Goal: Transaction & Acquisition: Purchase product/service

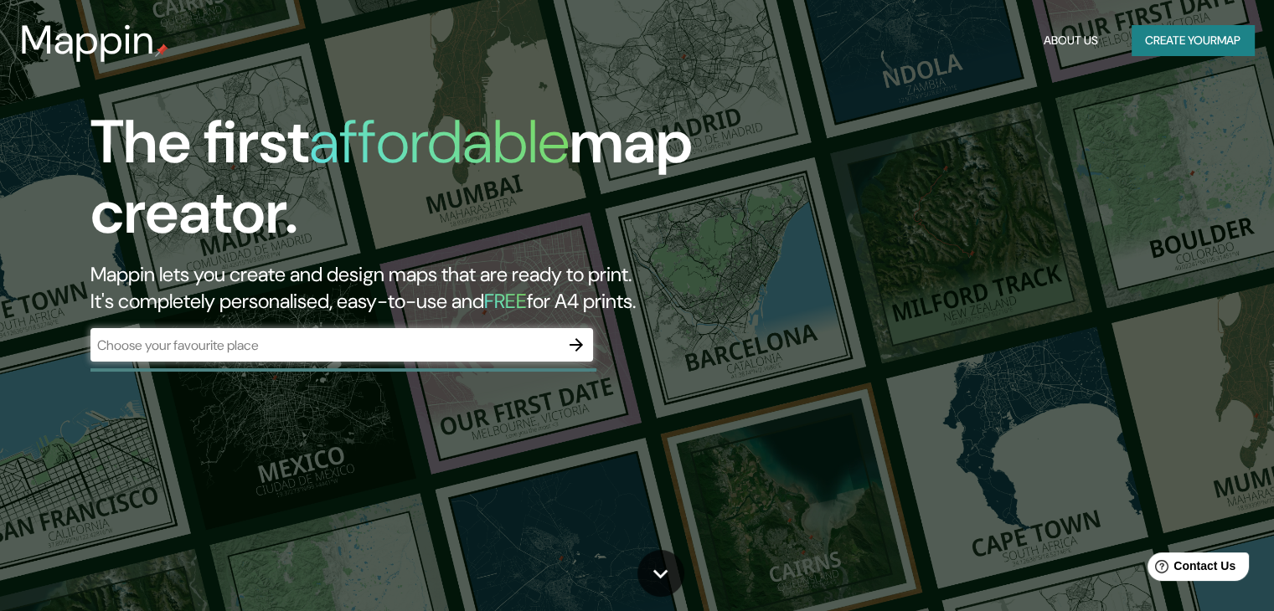
click at [395, 356] on div "​" at bounding box center [341, 345] width 503 height 34
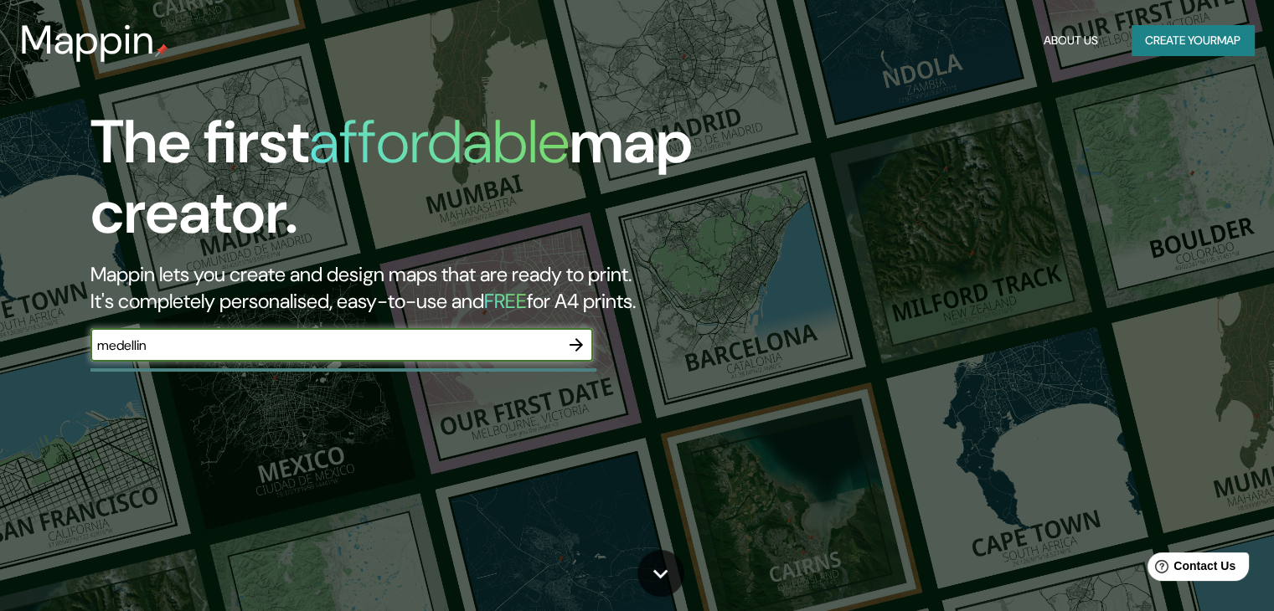
type input "medellin"
click at [576, 349] on icon "button" at bounding box center [576, 344] width 13 height 13
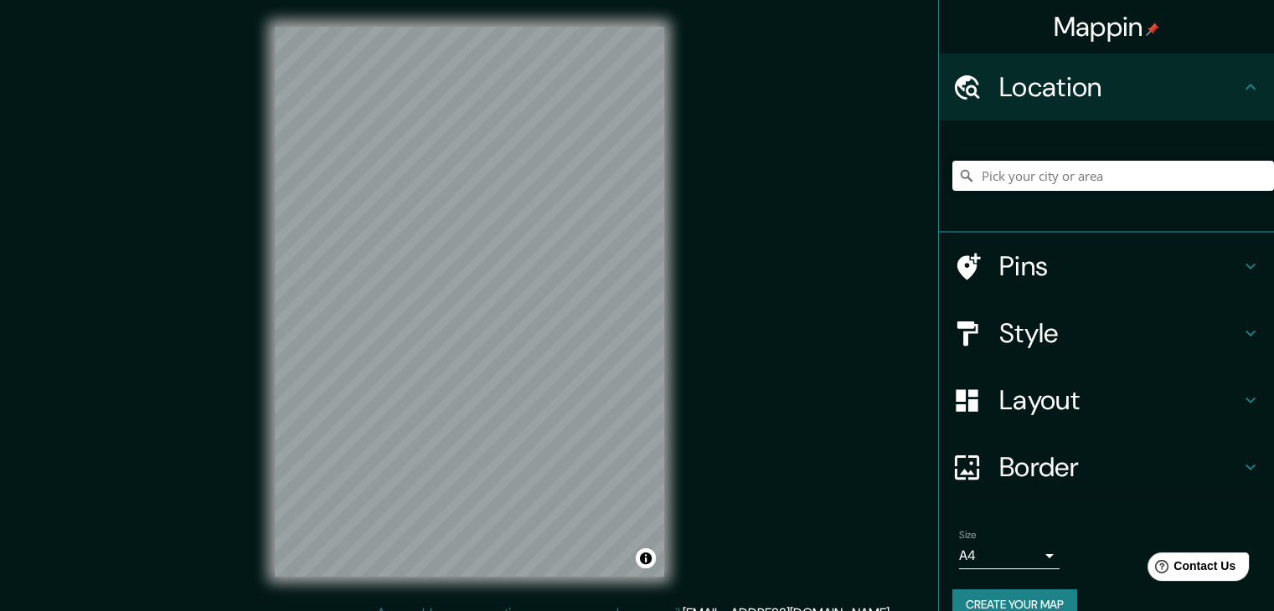
click at [666, 603] on div "Mappin Location Pins Style Layout Border Choose a border. Hint : you can make l…" at bounding box center [637, 315] width 1274 height 631
click at [1146, 195] on div at bounding box center [1113, 176] width 322 height 84
click at [1146, 196] on div at bounding box center [1113, 176] width 322 height 84
click at [1140, 177] on input "Pick your city or area" at bounding box center [1113, 176] width 322 height 30
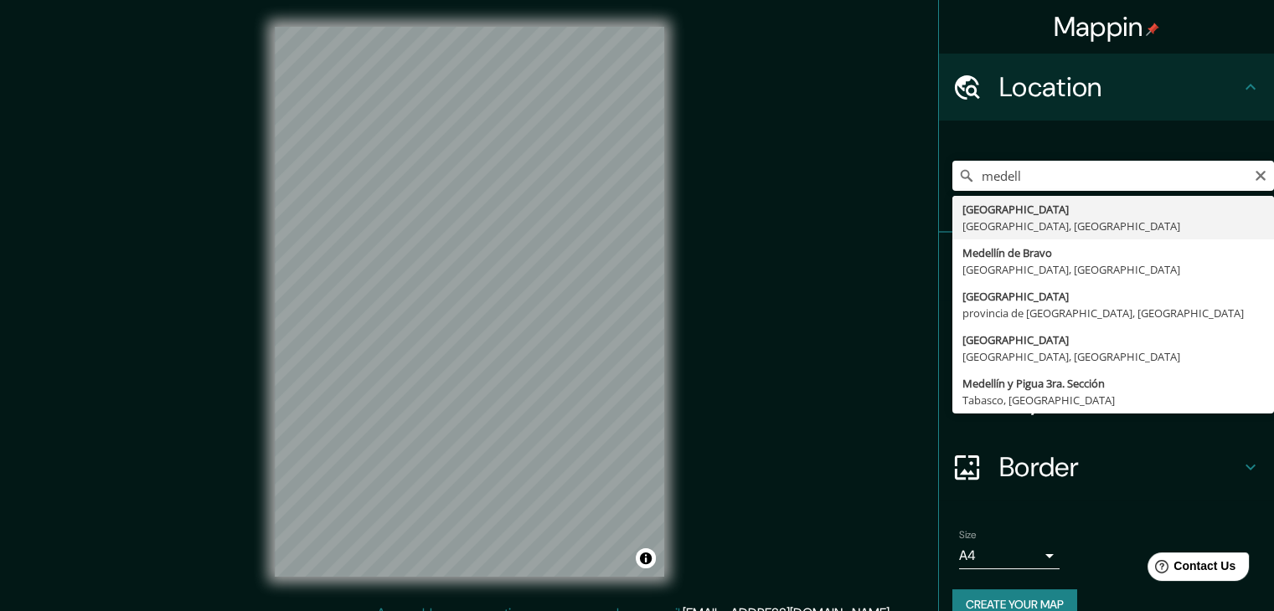
type input "[GEOGRAPHIC_DATA], [GEOGRAPHIC_DATA], [GEOGRAPHIC_DATA]"
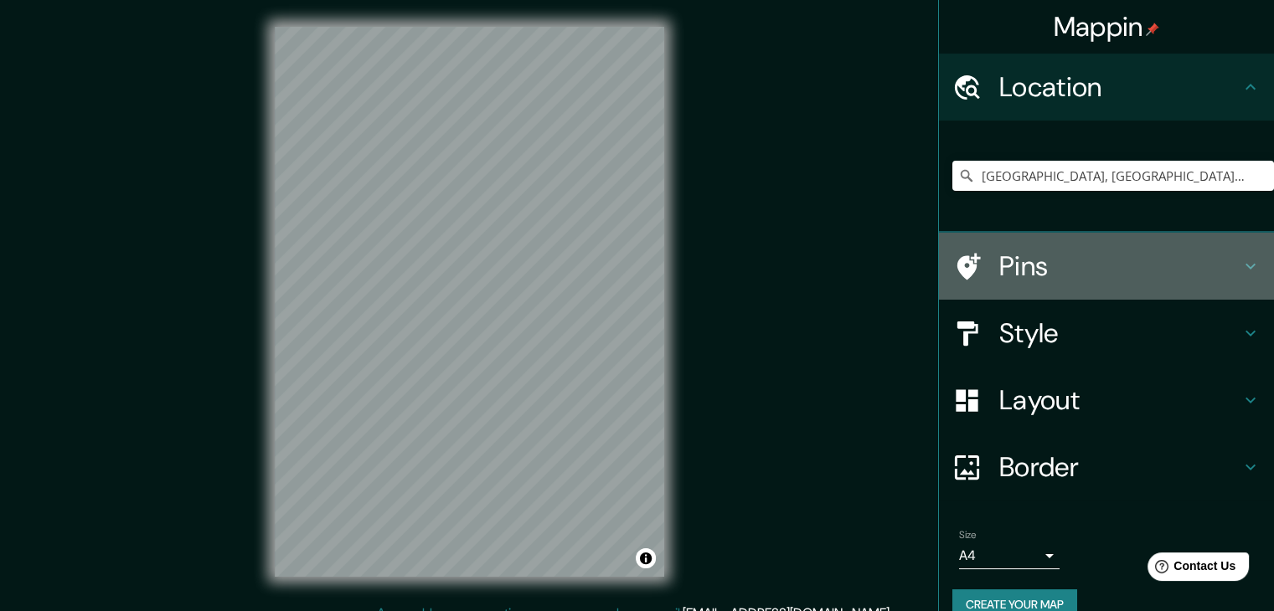
click at [1176, 275] on h4 "Pins" at bounding box center [1119, 267] width 241 height 34
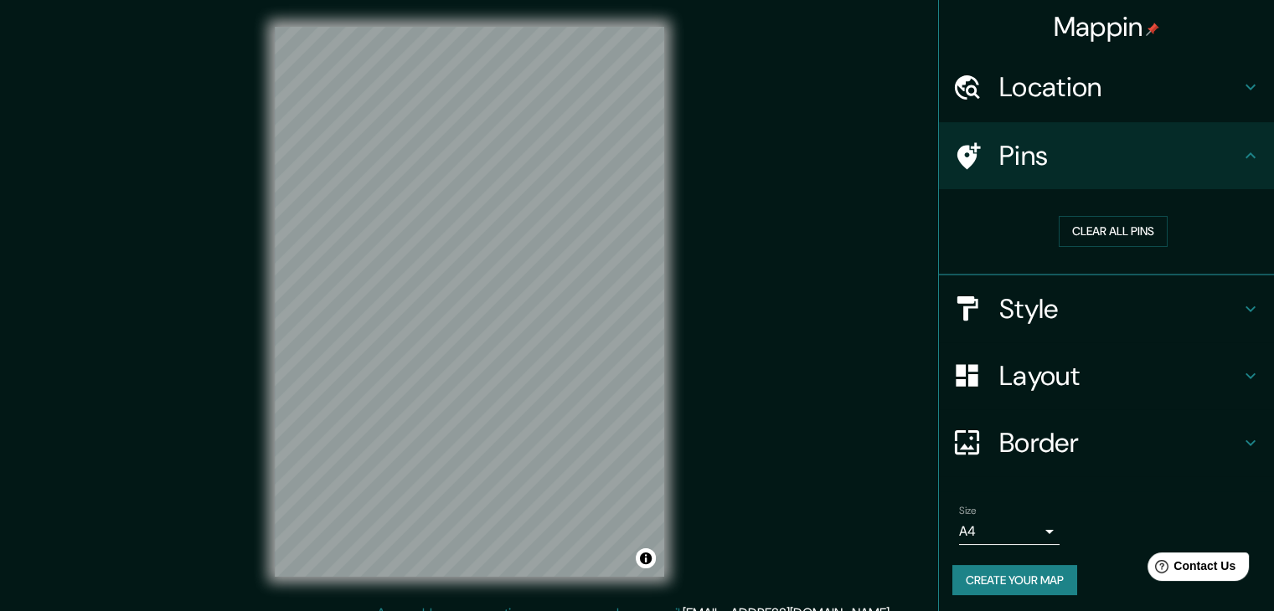
click at [1157, 164] on h4 "Pins" at bounding box center [1119, 156] width 241 height 34
click at [1118, 298] on h4 "Style" at bounding box center [1119, 309] width 241 height 34
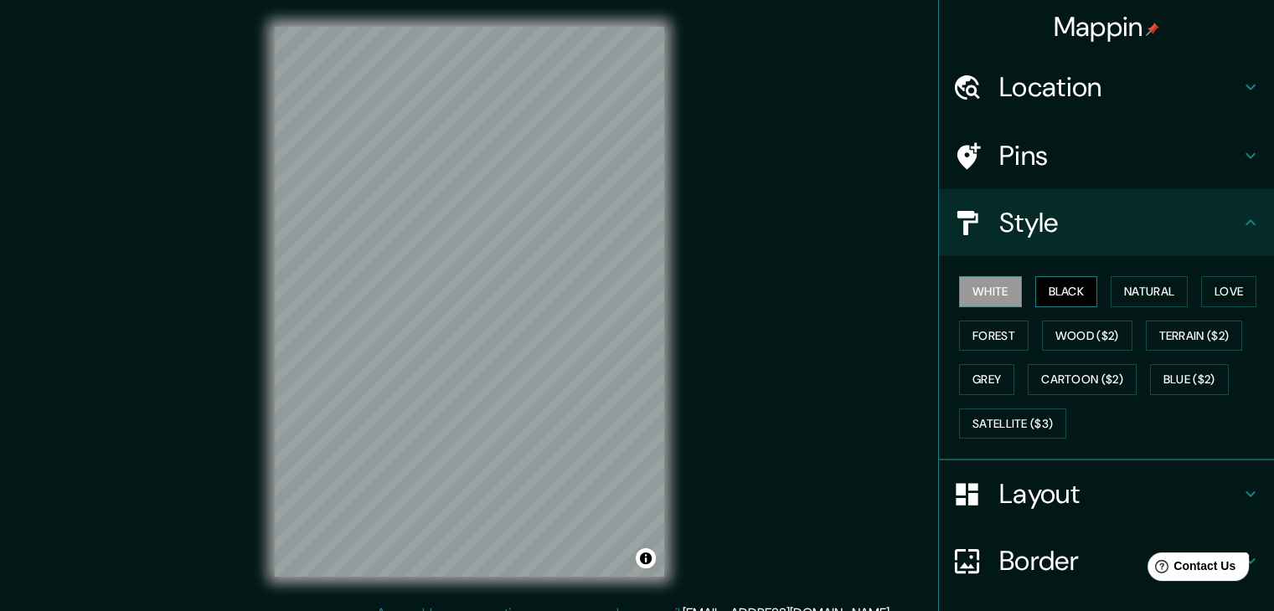
click at [1045, 285] on button "Black" at bounding box center [1066, 291] width 63 height 31
click at [1130, 286] on button "Natural" at bounding box center [1149, 291] width 77 height 31
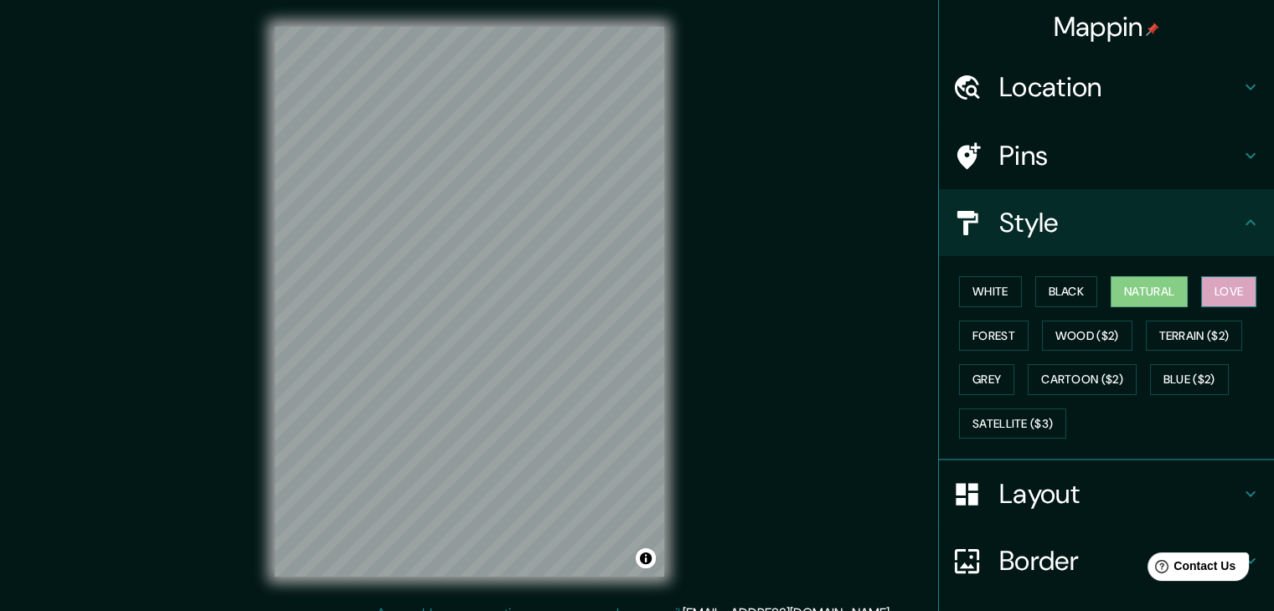
click at [1233, 295] on button "Love" at bounding box center [1228, 291] width 55 height 31
click at [1208, 327] on button "Terrain ($2)" at bounding box center [1194, 336] width 97 height 31
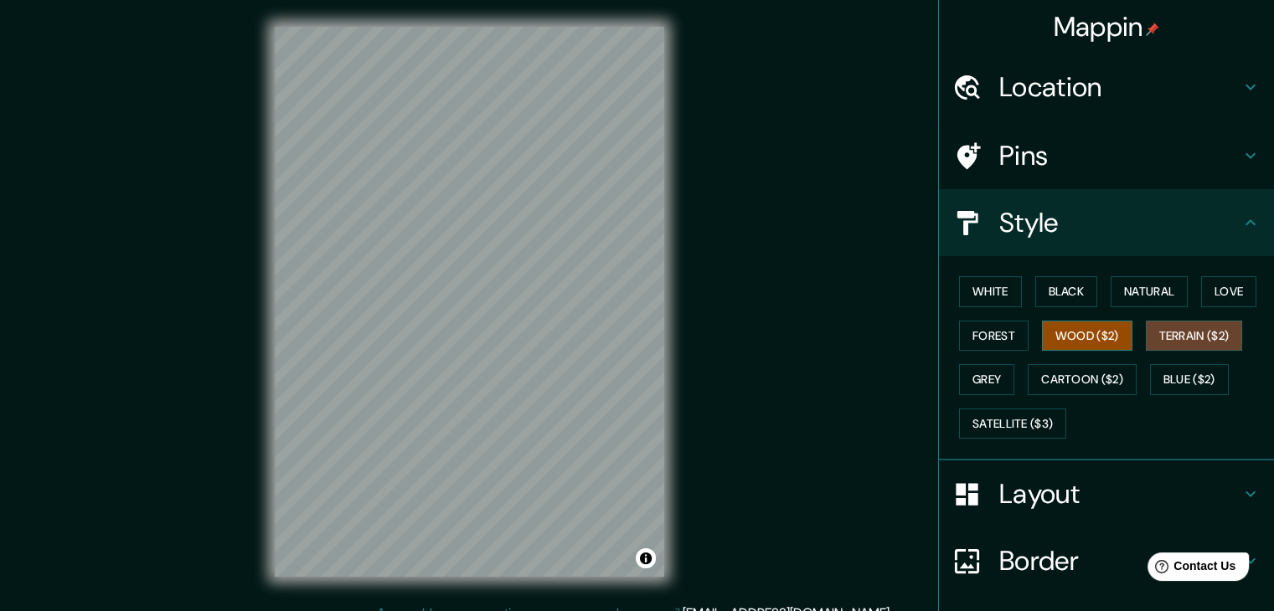
click at [1076, 334] on button "Wood ($2)" at bounding box center [1087, 336] width 90 height 31
click at [992, 356] on div "White Black Natural Love Forest Wood ($2) Terrain ($2) Grey Cartoon ($2) Blue (…" at bounding box center [1113, 358] width 322 height 176
click at [982, 339] on button "Forest" at bounding box center [994, 336] width 70 height 31
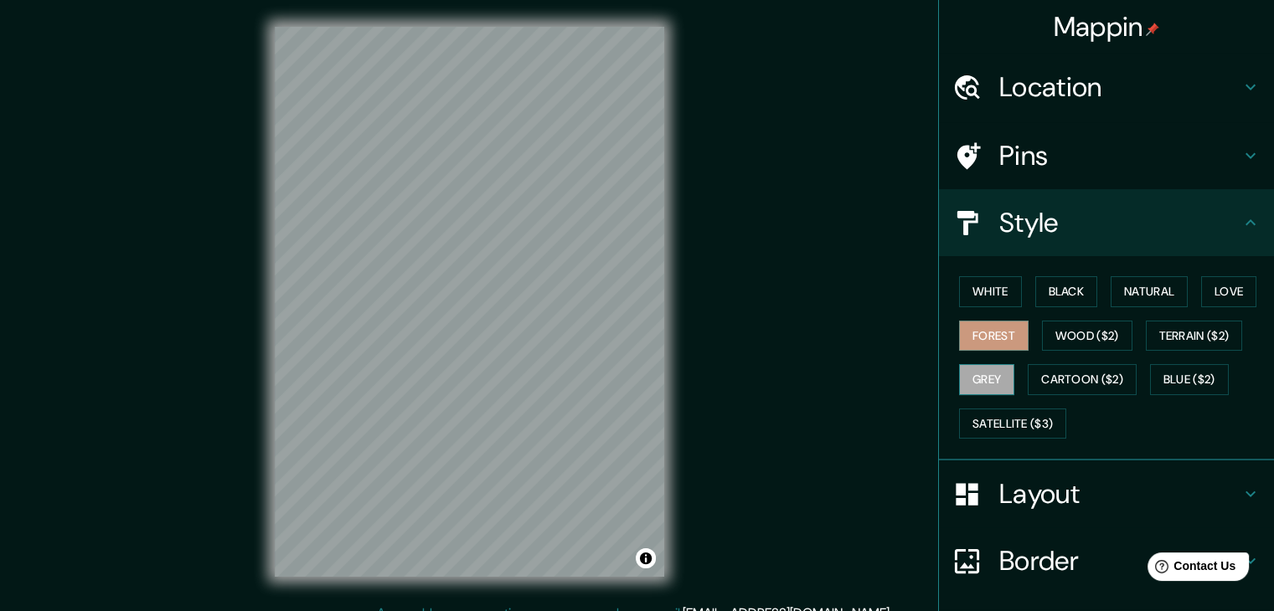
click at [967, 379] on button "Grey" at bounding box center [986, 379] width 55 height 31
click at [1086, 387] on button "Cartoon ($2)" at bounding box center [1082, 379] width 109 height 31
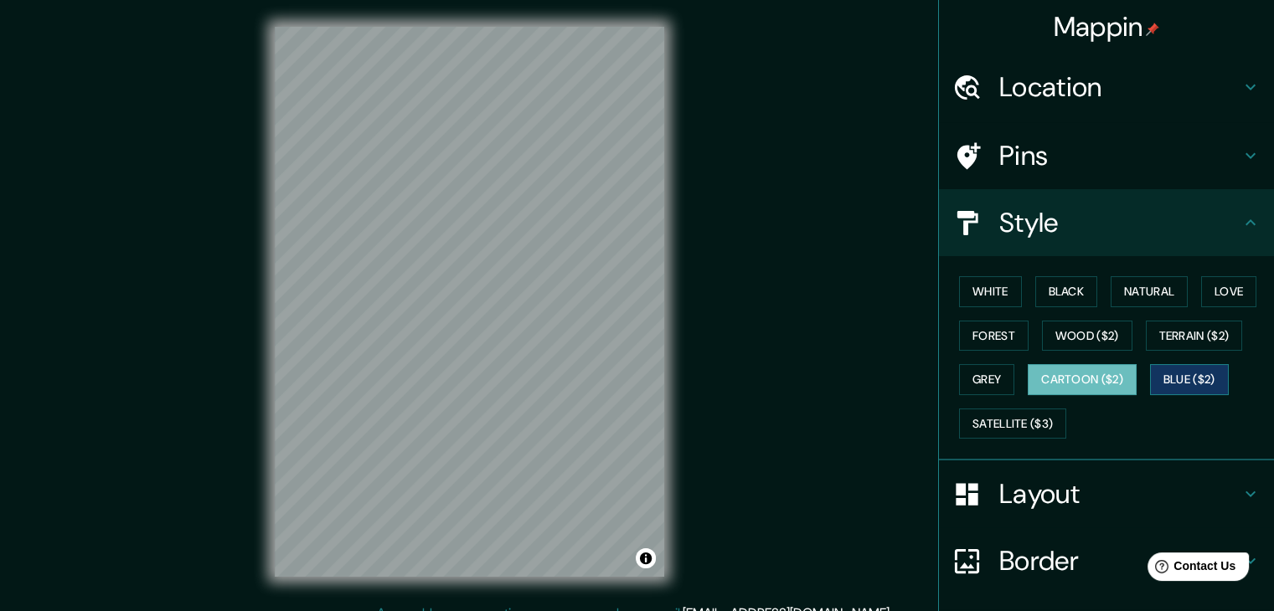
click at [1151, 374] on button "Blue ($2)" at bounding box center [1189, 379] width 79 height 31
click at [985, 416] on button "Satellite ($3)" at bounding box center [1012, 424] width 107 height 31
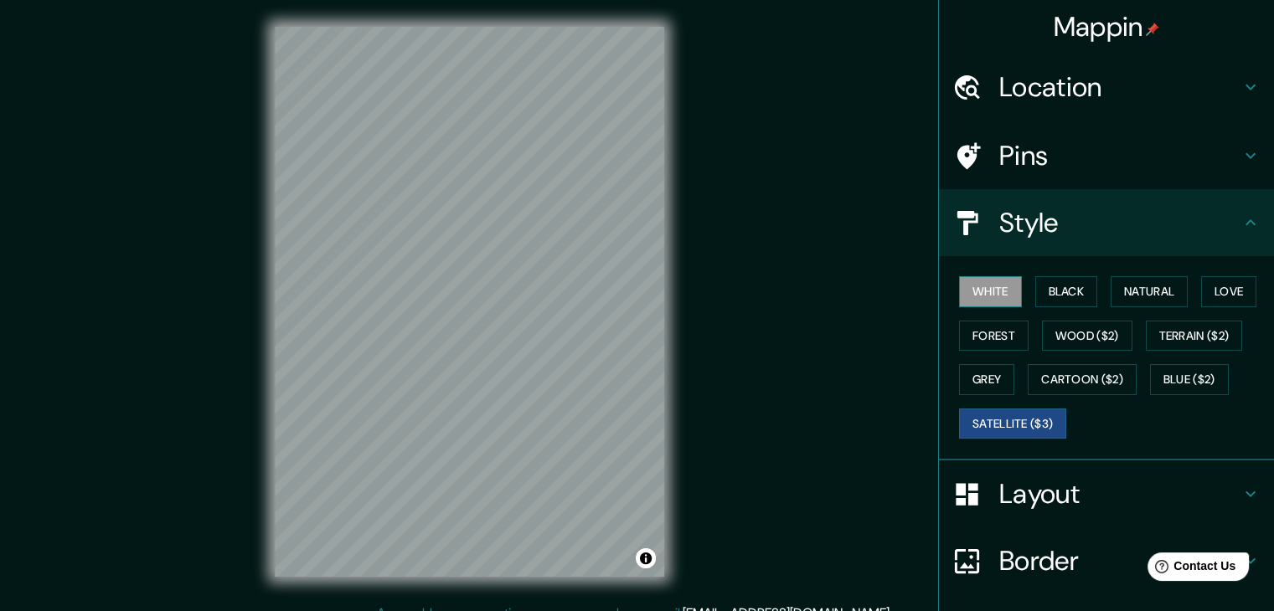
click at [973, 289] on button "White" at bounding box center [990, 291] width 63 height 31
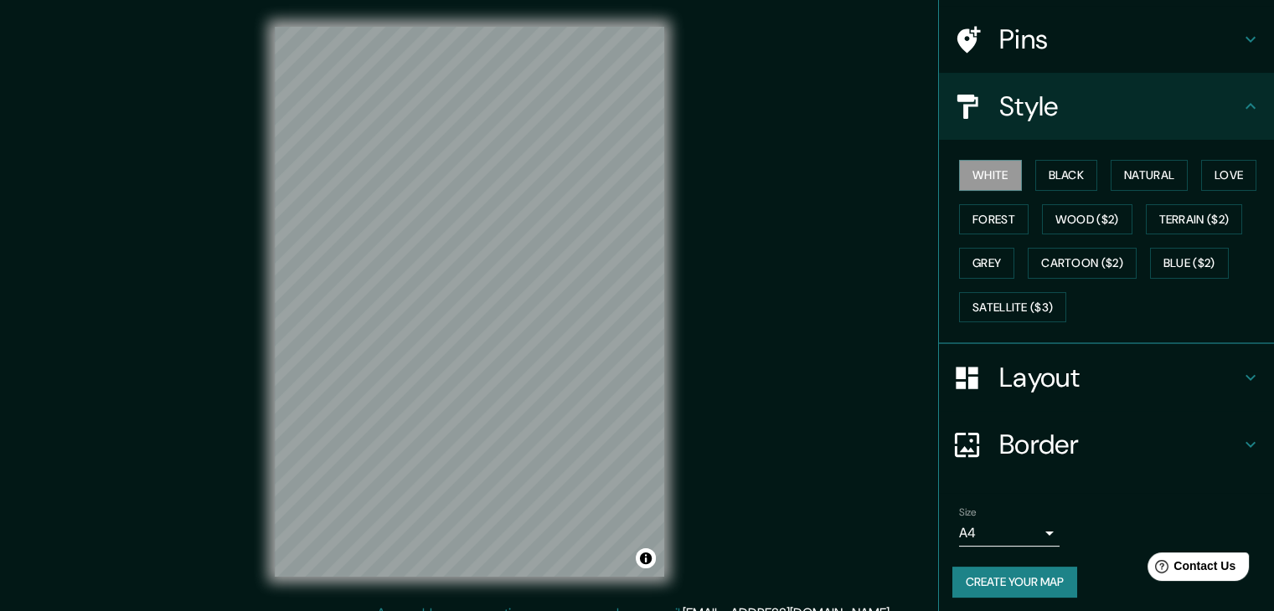
scroll to position [121, 0]
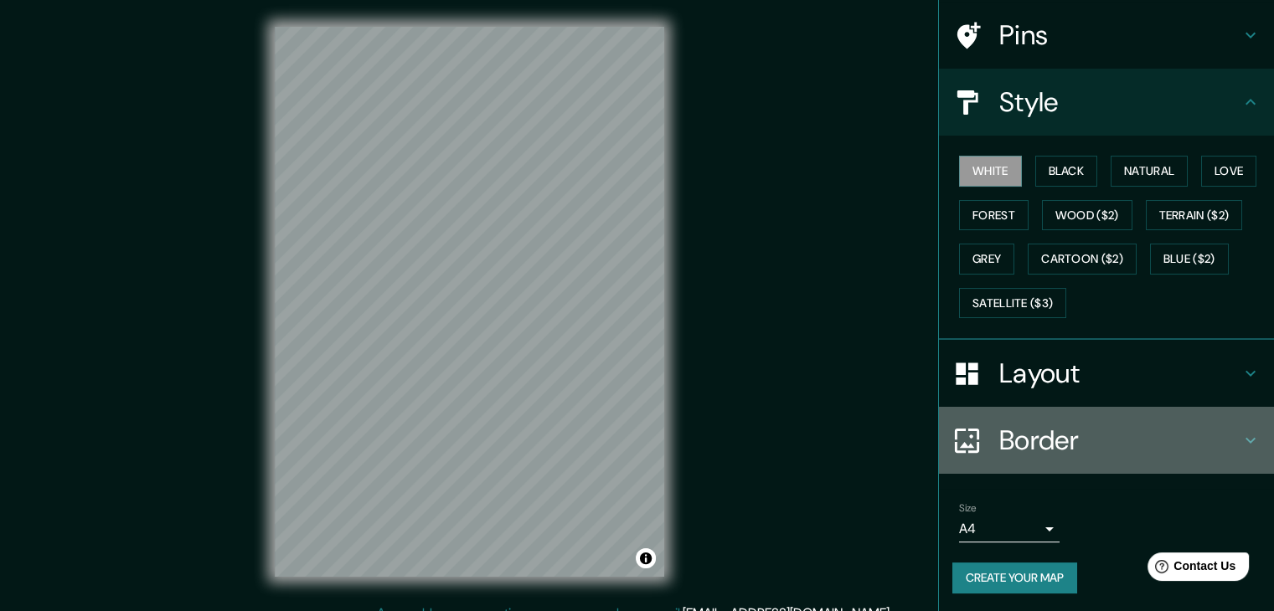
click at [1042, 444] on h4 "Border" at bounding box center [1119, 441] width 241 height 34
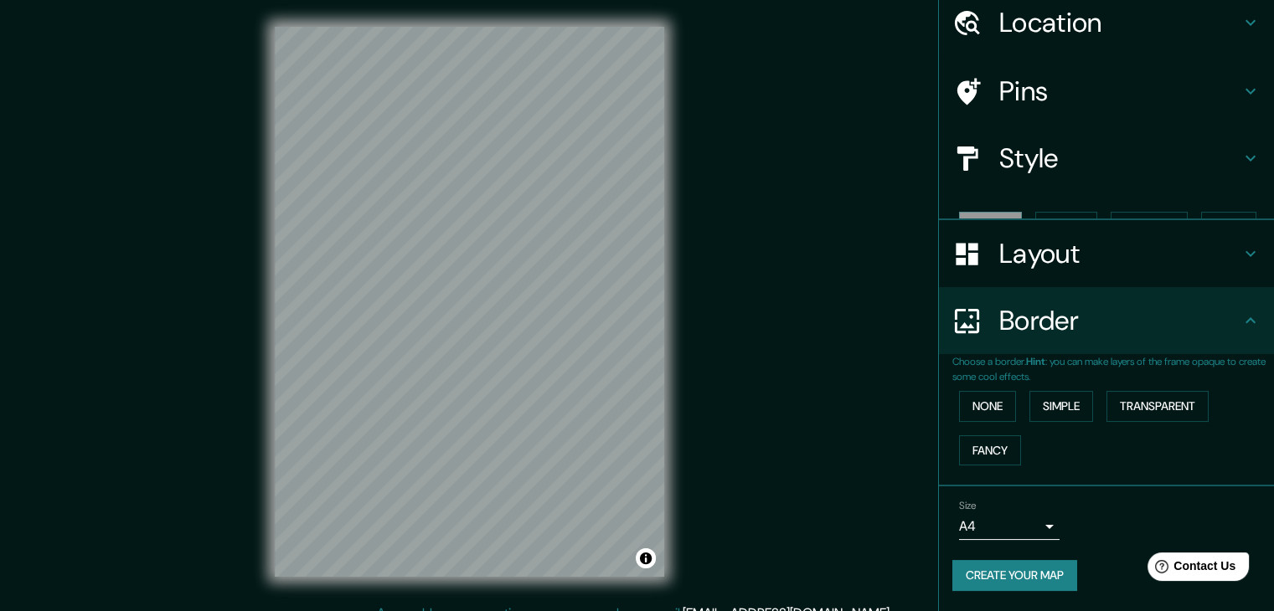
scroll to position [35, 0]
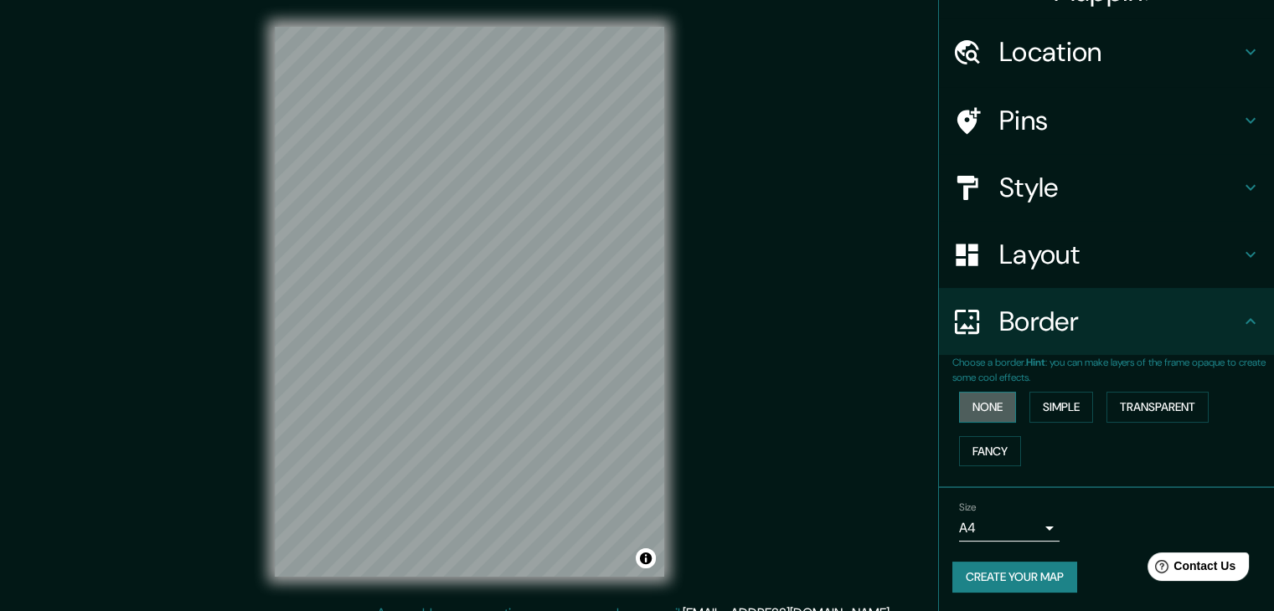
click at [973, 404] on button "None" at bounding box center [987, 407] width 57 height 31
drag, startPoint x: 1019, startPoint y: 400, endPoint x: 1029, endPoint y: 400, distance: 10.1
click at [1029, 400] on button "Simple" at bounding box center [1061, 407] width 64 height 31
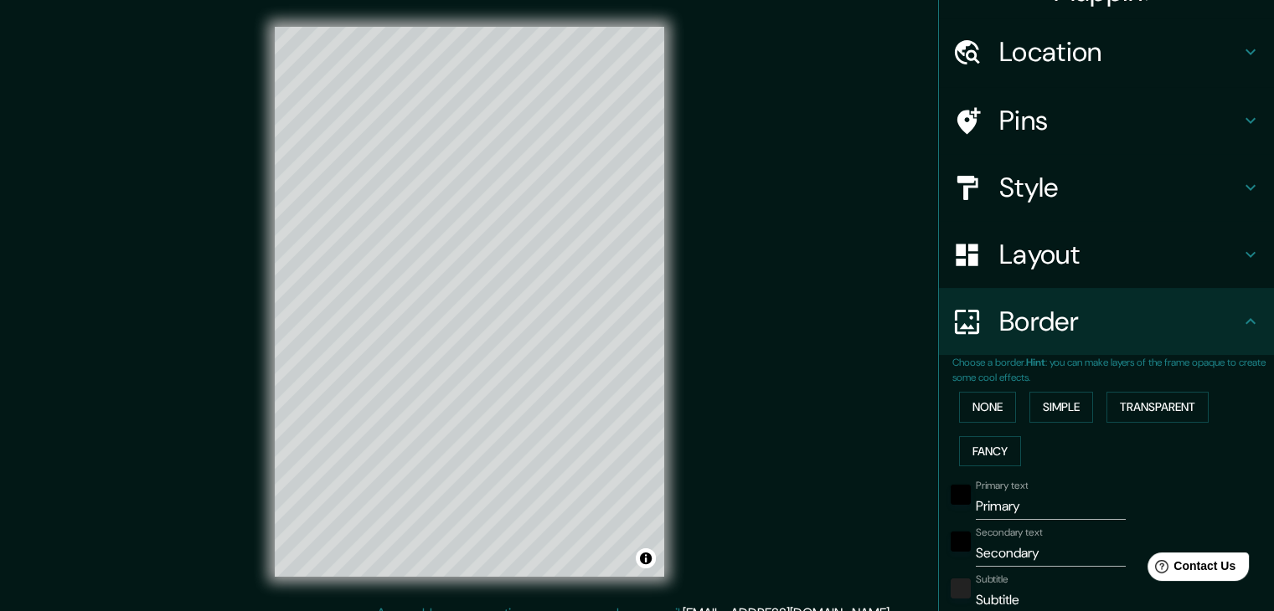
click at [1194, 423] on div "None Simple Transparent Fancy" at bounding box center [1113, 429] width 322 height 88
click at [1161, 421] on button "Transparent" at bounding box center [1158, 407] width 102 height 31
click at [1015, 458] on div "None Simple Transparent Fancy" at bounding box center [1113, 429] width 322 height 88
click at [988, 451] on button "Fancy" at bounding box center [990, 451] width 62 height 31
click at [979, 417] on button "None" at bounding box center [987, 407] width 57 height 31
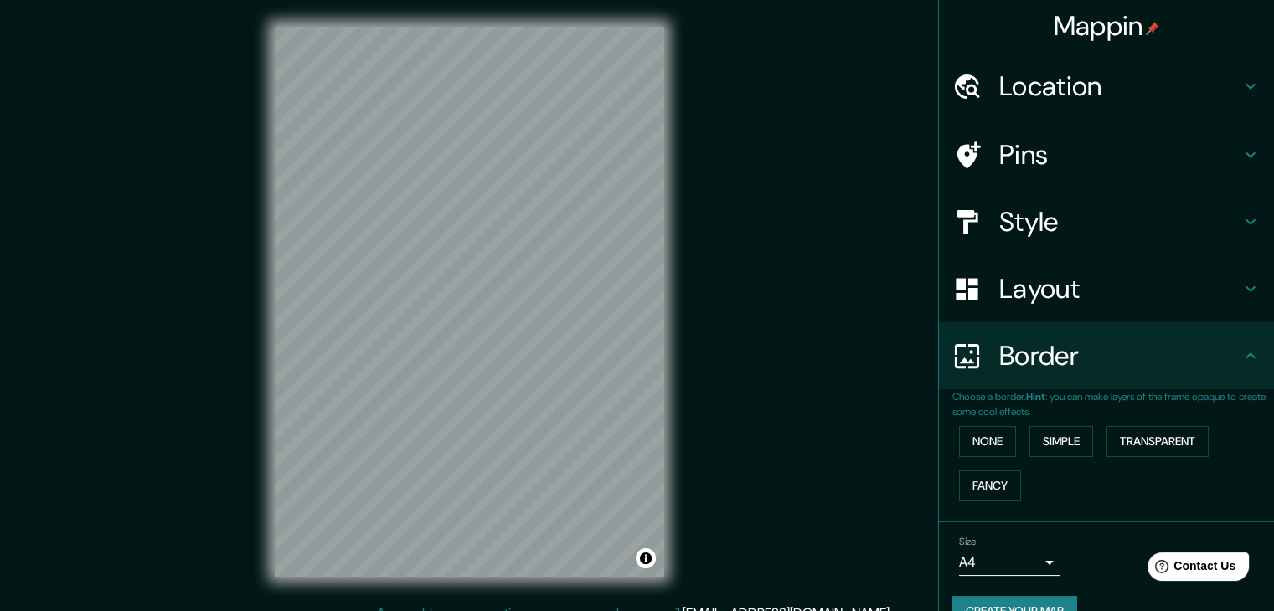
scroll to position [0, 0]
